Goal: Task Accomplishment & Management: Complete application form

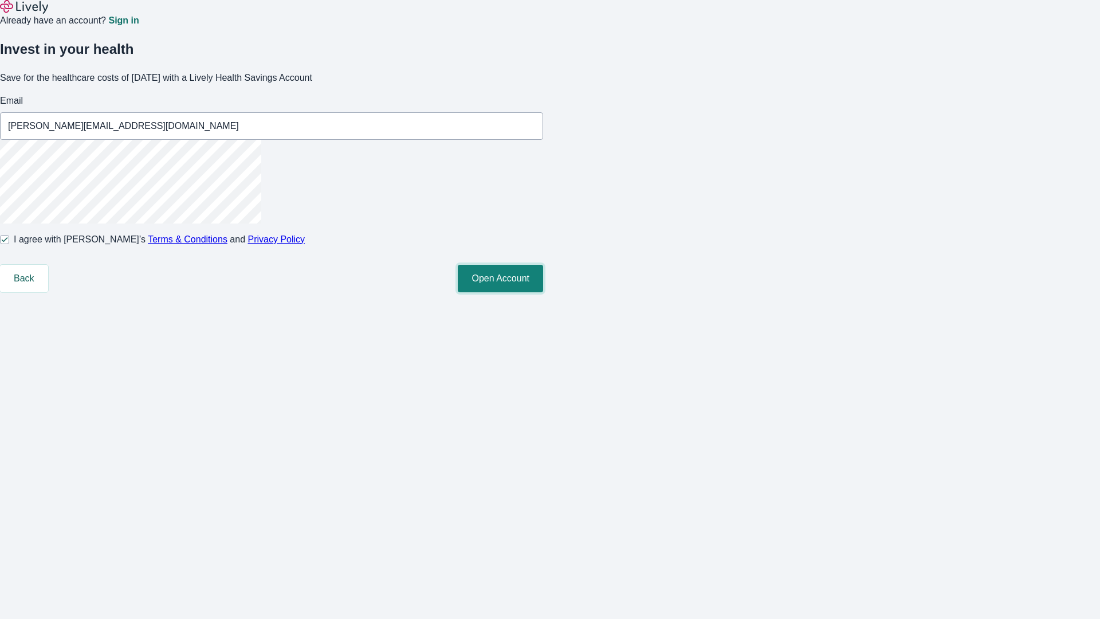
click at [543, 292] on button "Open Account" at bounding box center [500, 279] width 85 height 28
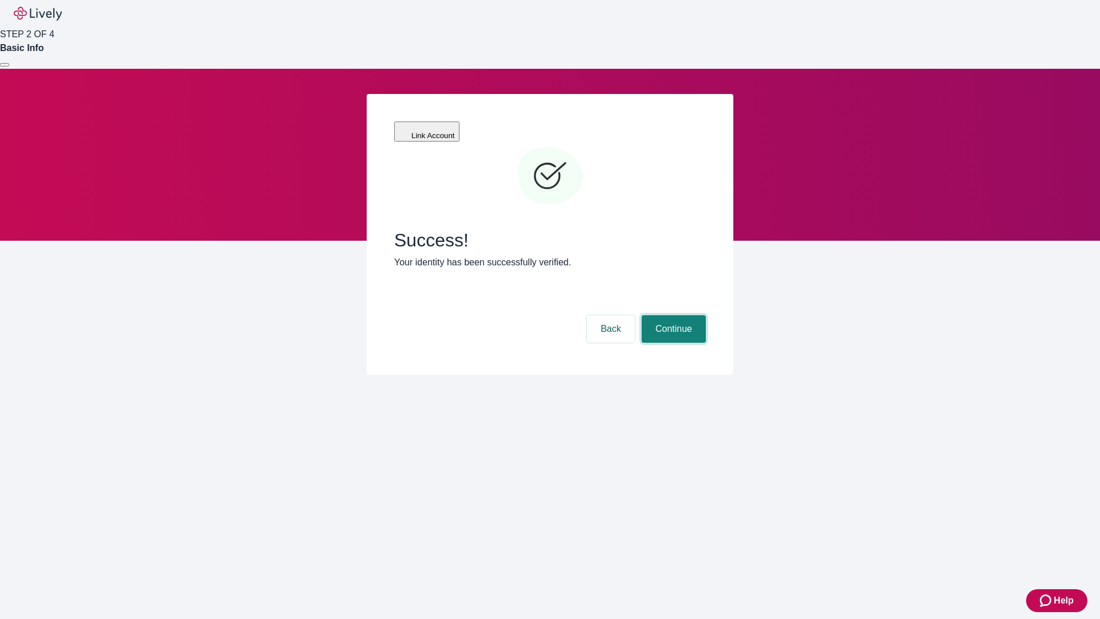
click at [672, 315] on button "Continue" at bounding box center [674, 329] width 64 height 28
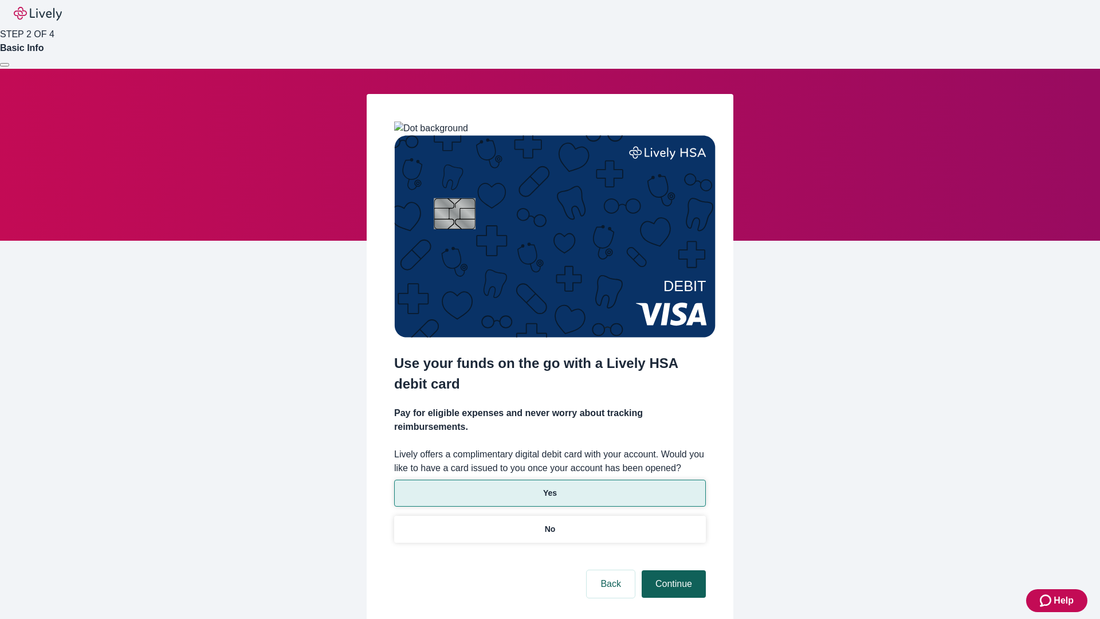
click at [550, 523] on p "No" at bounding box center [550, 529] width 11 height 12
click at [672, 570] on button "Continue" at bounding box center [674, 584] width 64 height 28
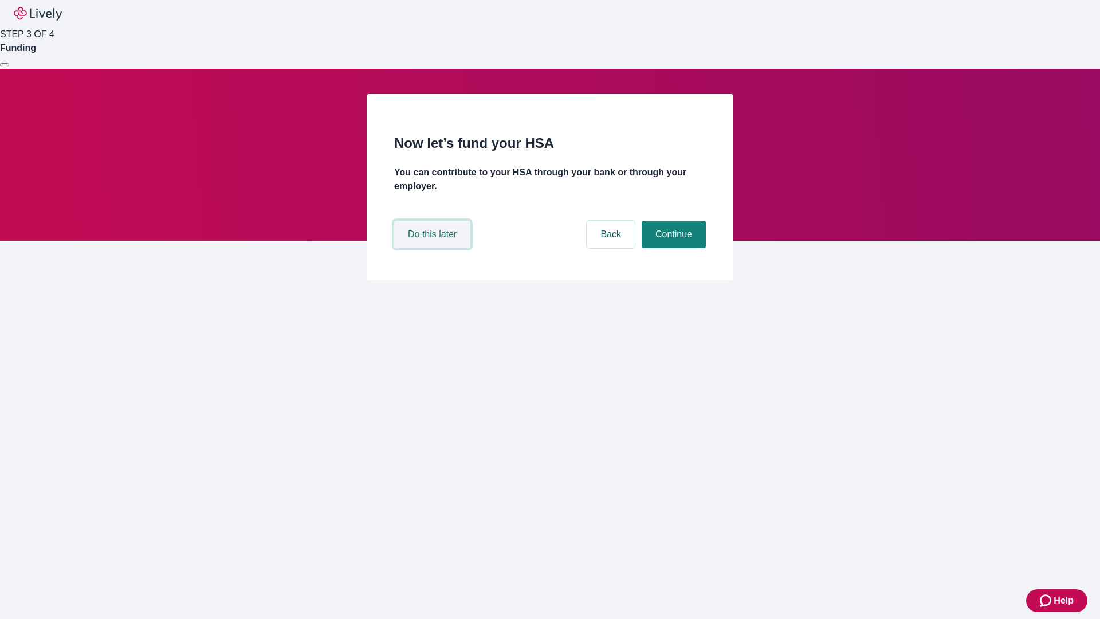
click at [434, 248] on button "Do this later" at bounding box center [432, 235] width 76 height 28
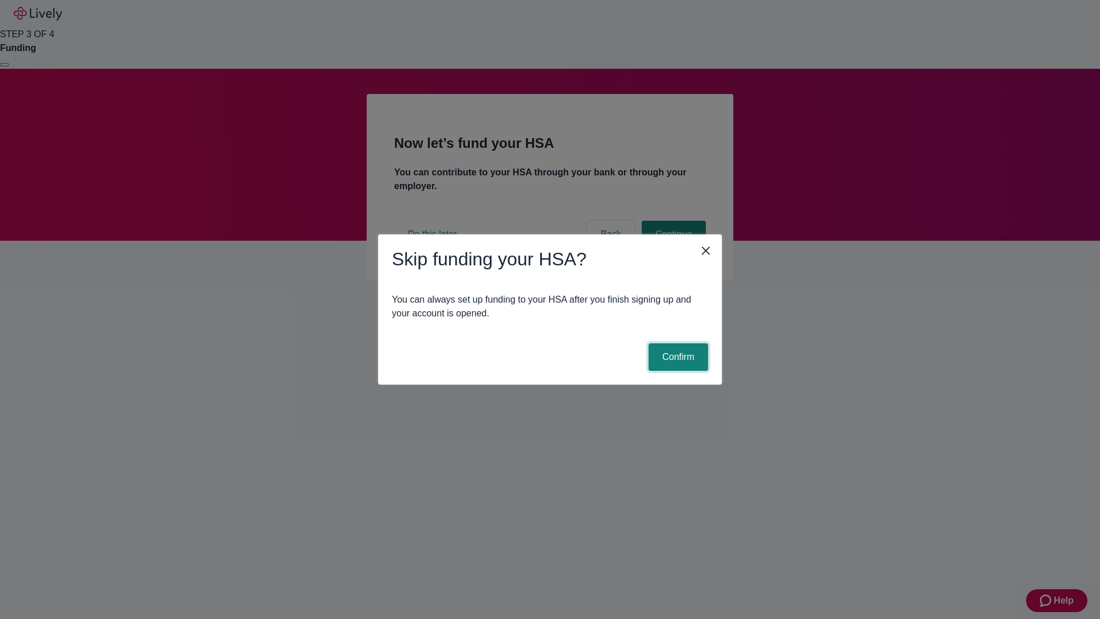
click at [677, 357] on button "Confirm" at bounding box center [679, 357] width 60 height 28
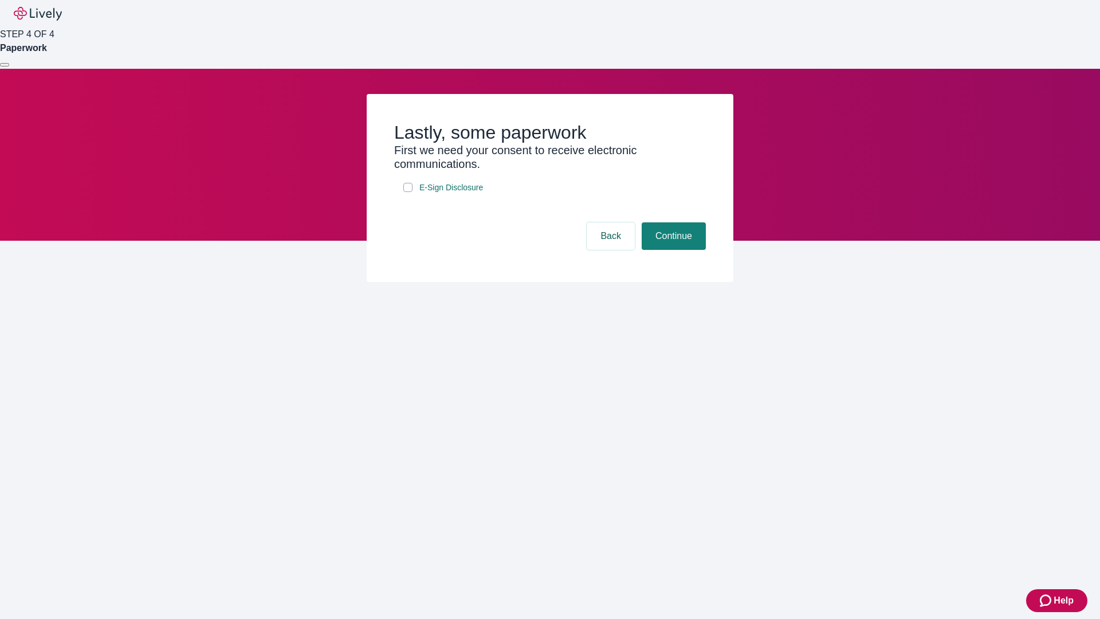
click at [408, 192] on input "E-Sign Disclosure" at bounding box center [407, 187] width 9 height 9
checkbox input "true"
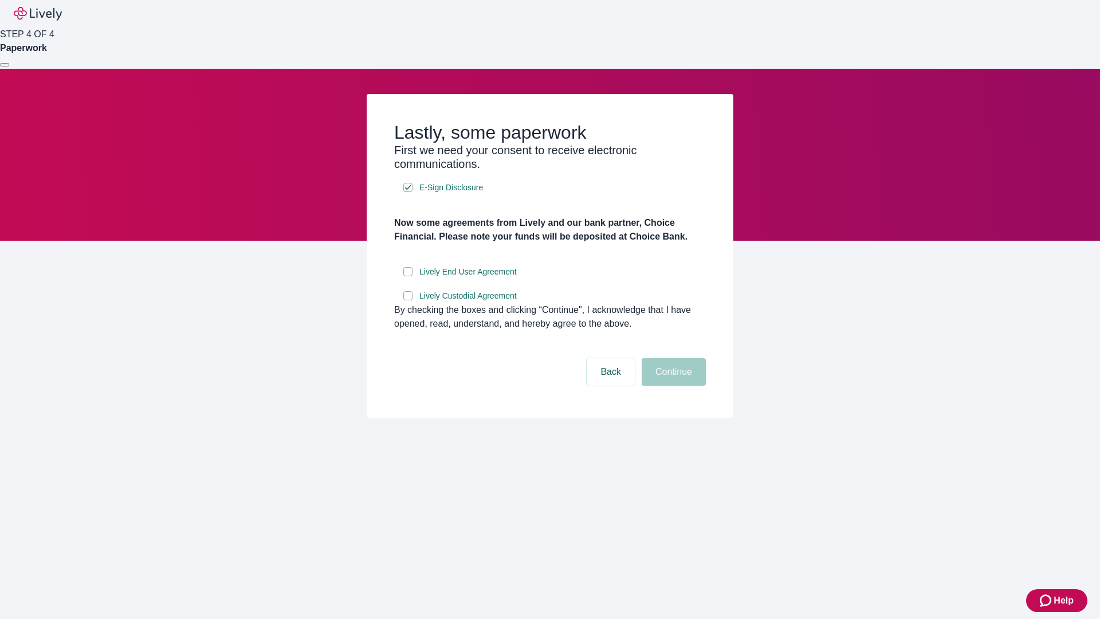
click at [408, 276] on input "Lively End User Agreement" at bounding box center [407, 271] width 9 height 9
checkbox input "true"
click at [408, 300] on input "Lively Custodial Agreement" at bounding box center [407, 295] width 9 height 9
checkbox input "true"
click at [672, 386] on button "Continue" at bounding box center [674, 372] width 64 height 28
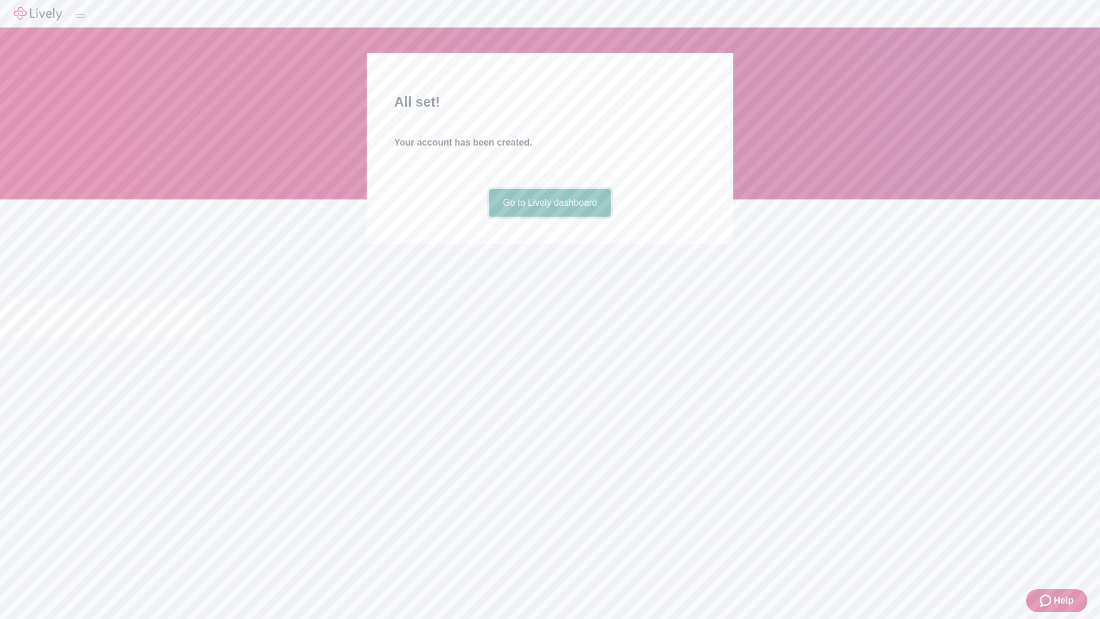
click at [550, 217] on link "Go to Lively dashboard" at bounding box center [550, 203] width 122 height 28
